Goal: Information Seeking & Learning: Learn about a topic

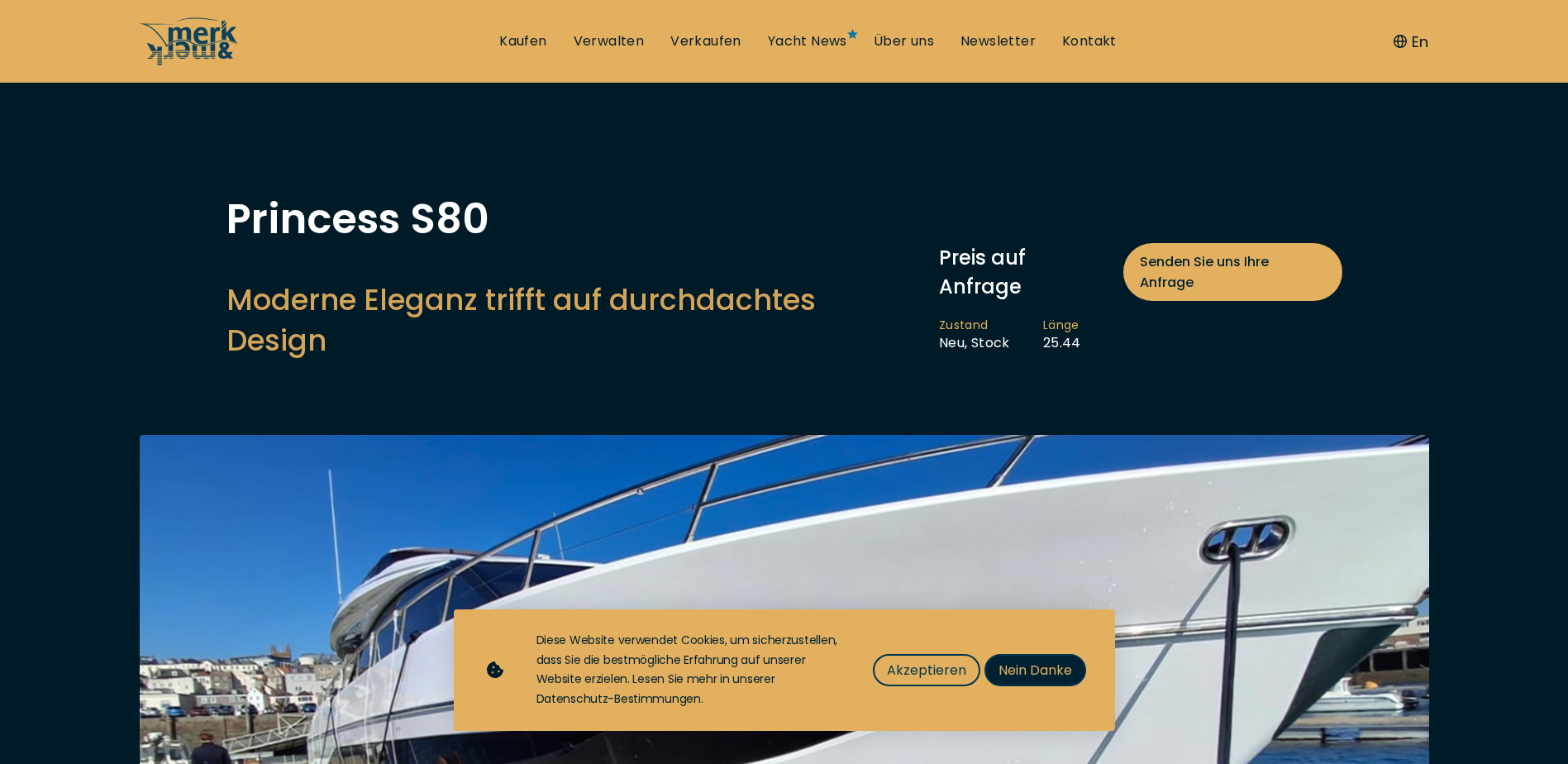
click at [1037, 667] on span "Nein Danke" at bounding box center [1035, 669] width 73 height 21
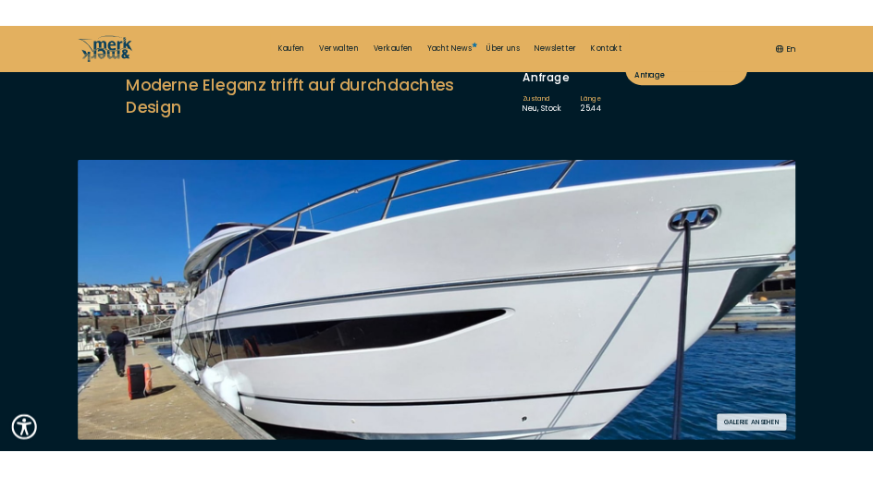
scroll to position [185, 0]
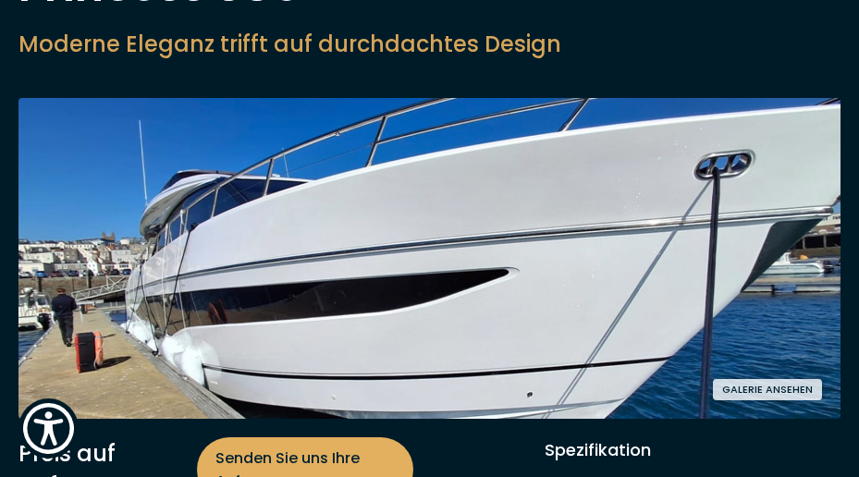
click at [777, 382] on button "Galerie ansehen" at bounding box center [767, 389] width 109 height 21
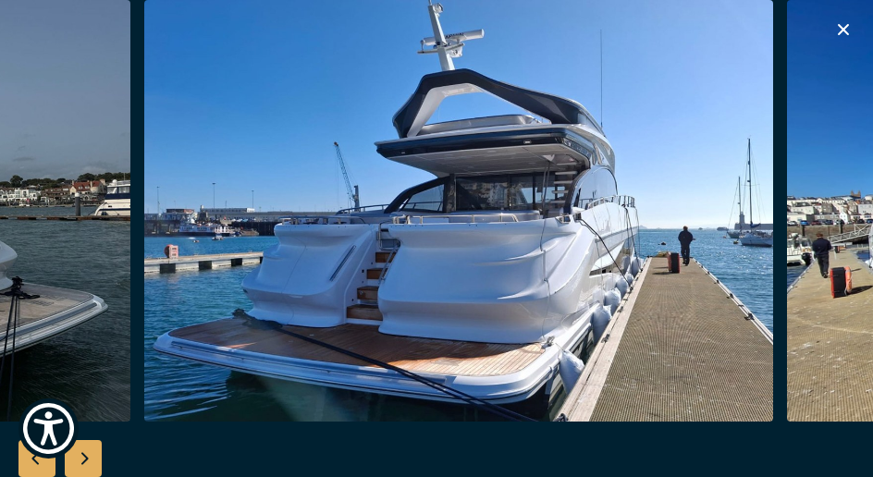
click at [274, 307] on img "button" at bounding box center [458, 211] width 629 height 423
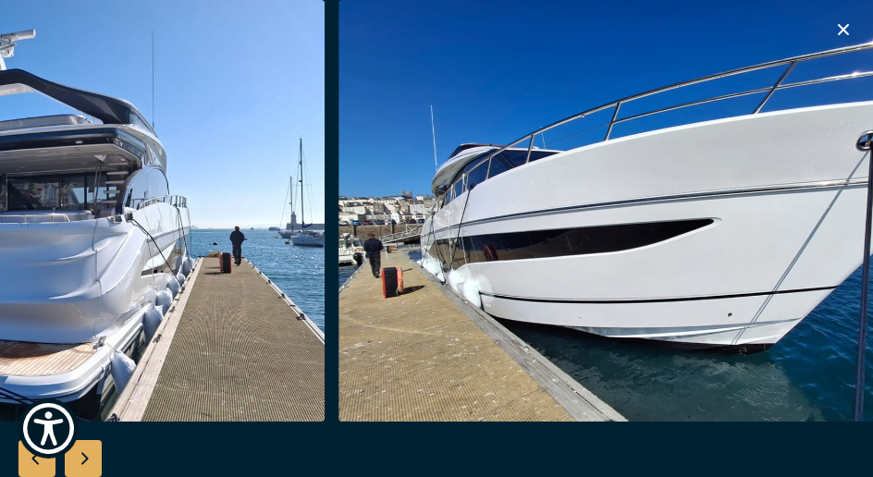
click at [152, 281] on img "button" at bounding box center [10, 211] width 629 height 423
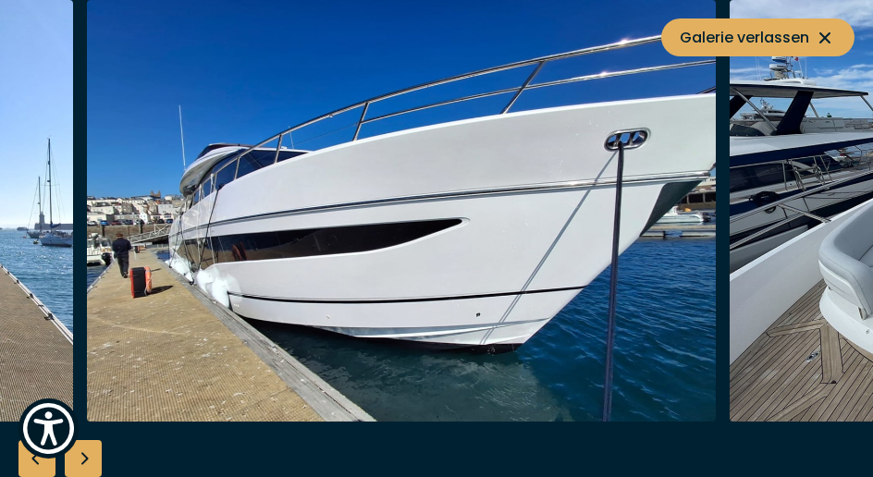
click at [177, 277] on img "button" at bounding box center [401, 211] width 629 height 423
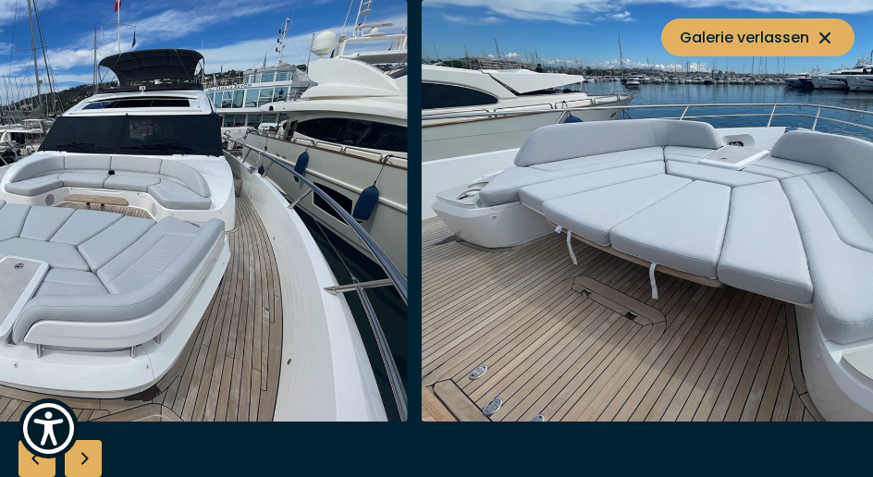
click at [194, 275] on img "button" at bounding box center [93, 211] width 629 height 423
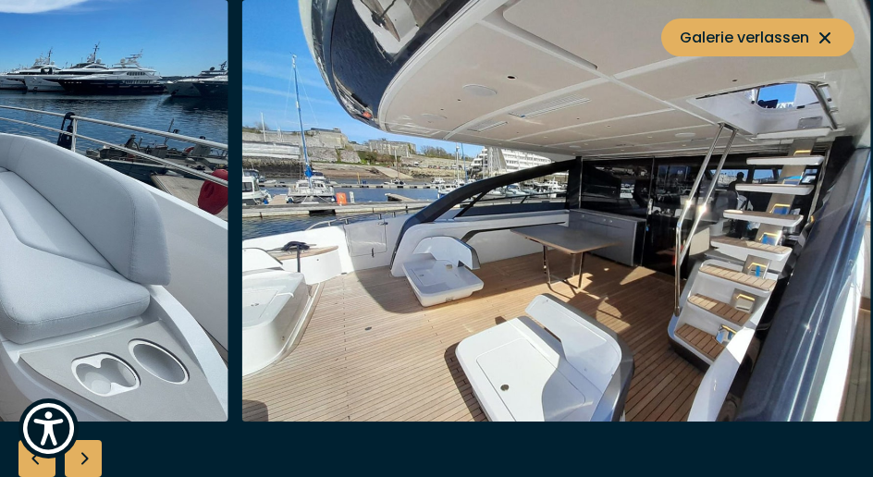
click at [377, 289] on img "button" at bounding box center [556, 211] width 629 height 423
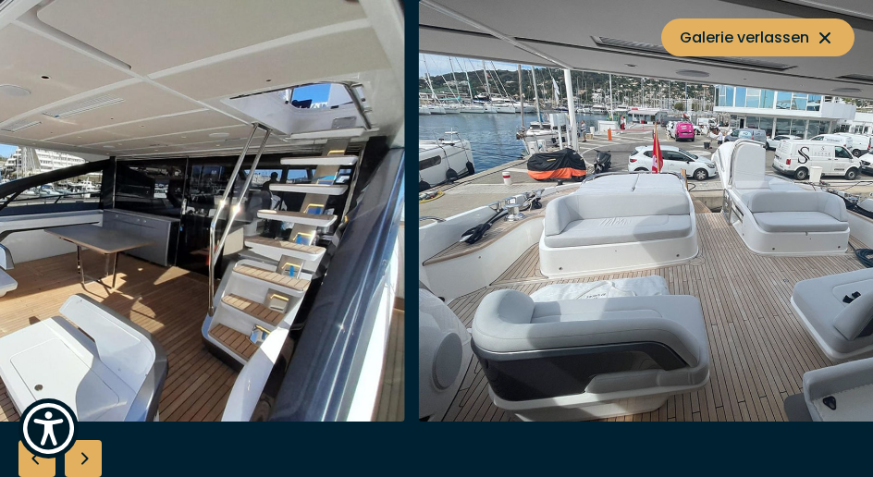
click at [676, 313] on img "button" at bounding box center [733, 211] width 629 height 423
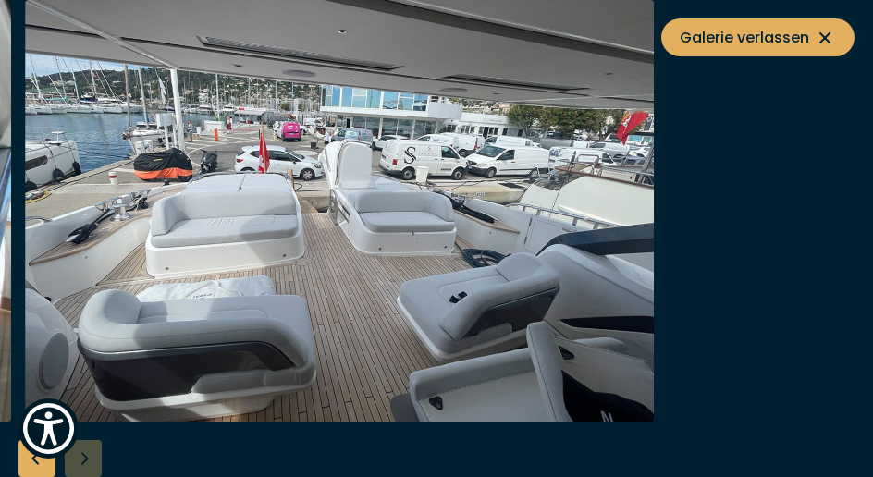
click at [133, 260] on img "button" at bounding box center [339, 211] width 629 height 423
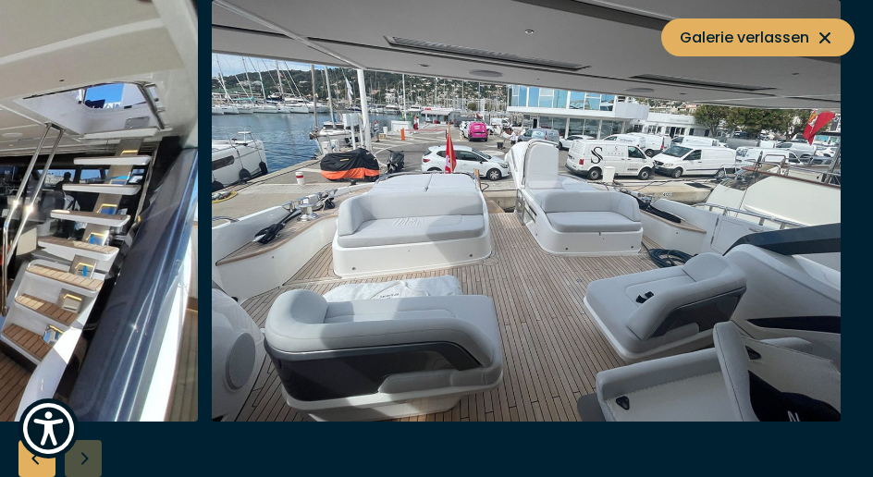
click at [80, 451] on div at bounding box center [436, 239] width 873 height 478
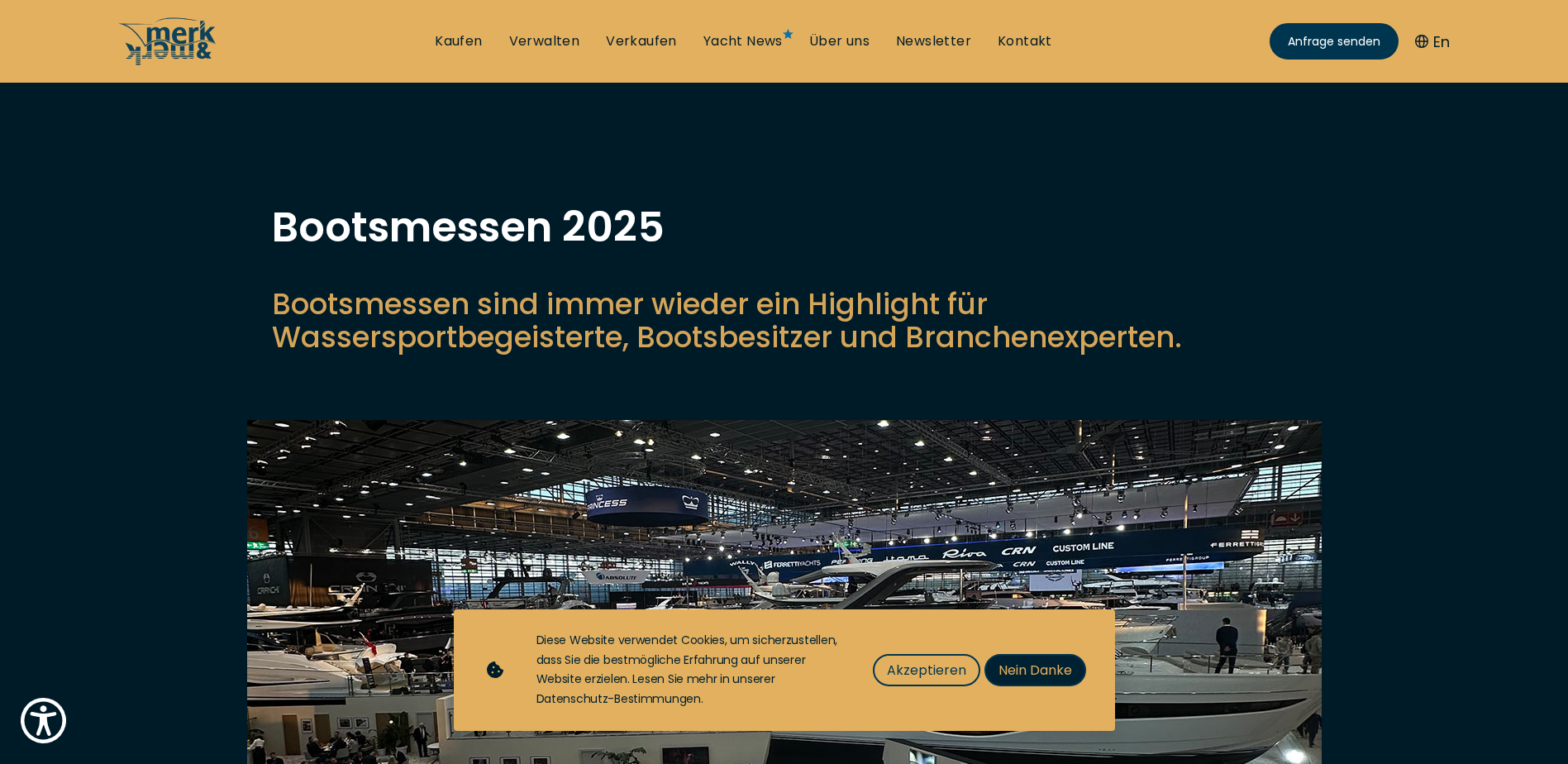
click at [1006, 665] on span "Nein Danke" at bounding box center [1035, 669] width 73 height 21
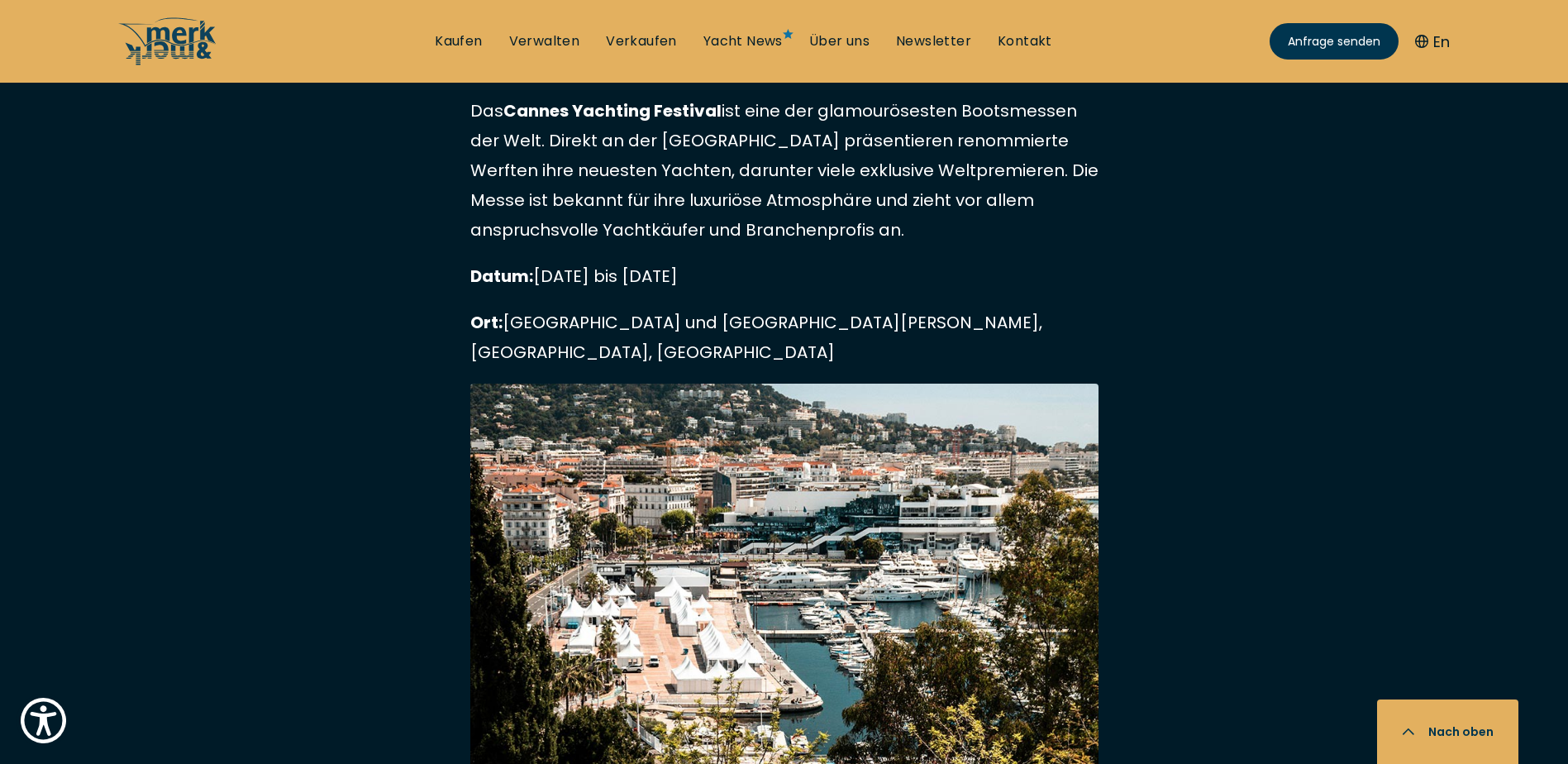
scroll to position [4462, 0]
